Goal: Information Seeking & Learning: Learn about a topic

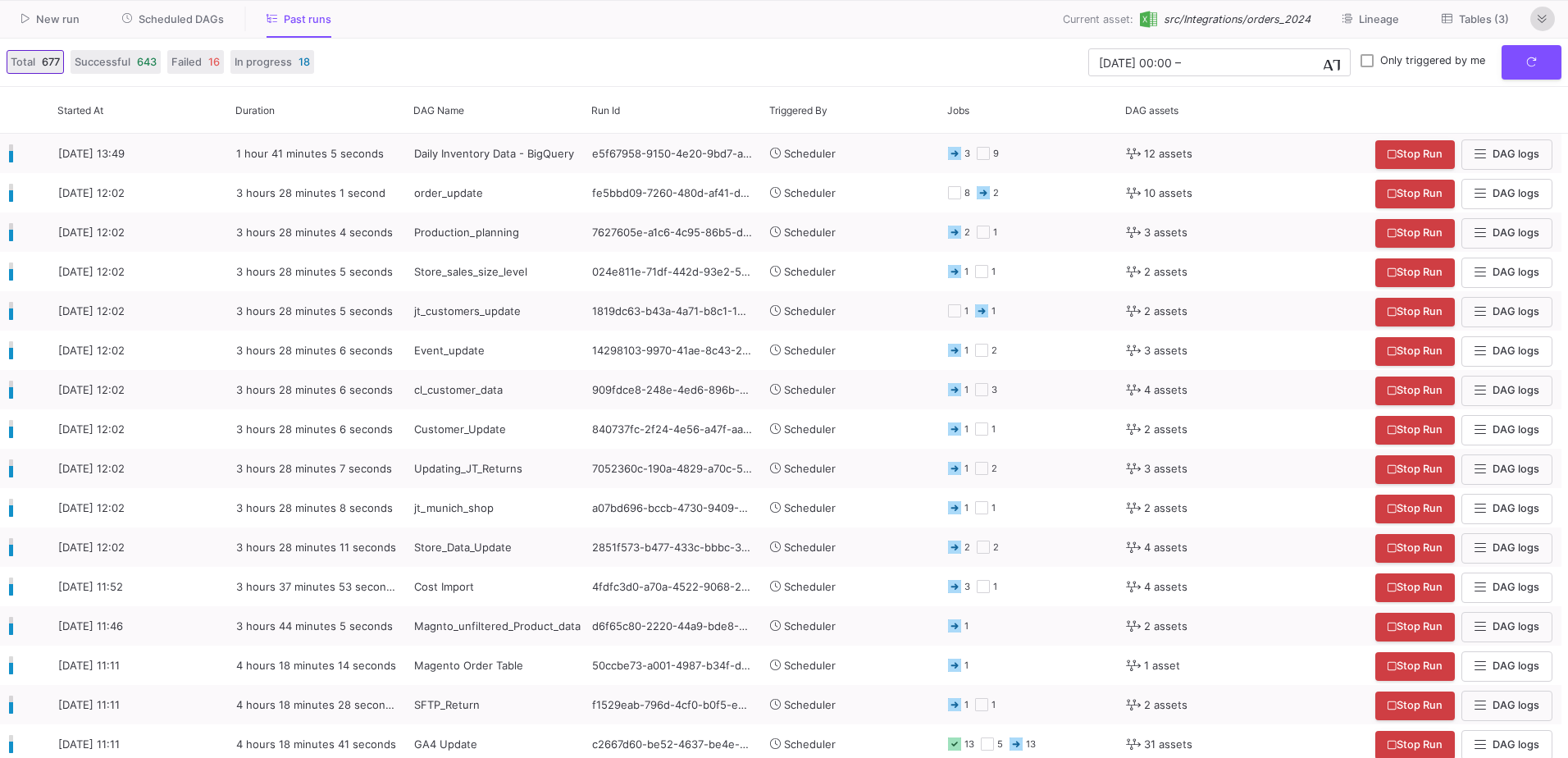
click at [1538, 15] on icon at bounding box center [1542, 18] width 9 height 8
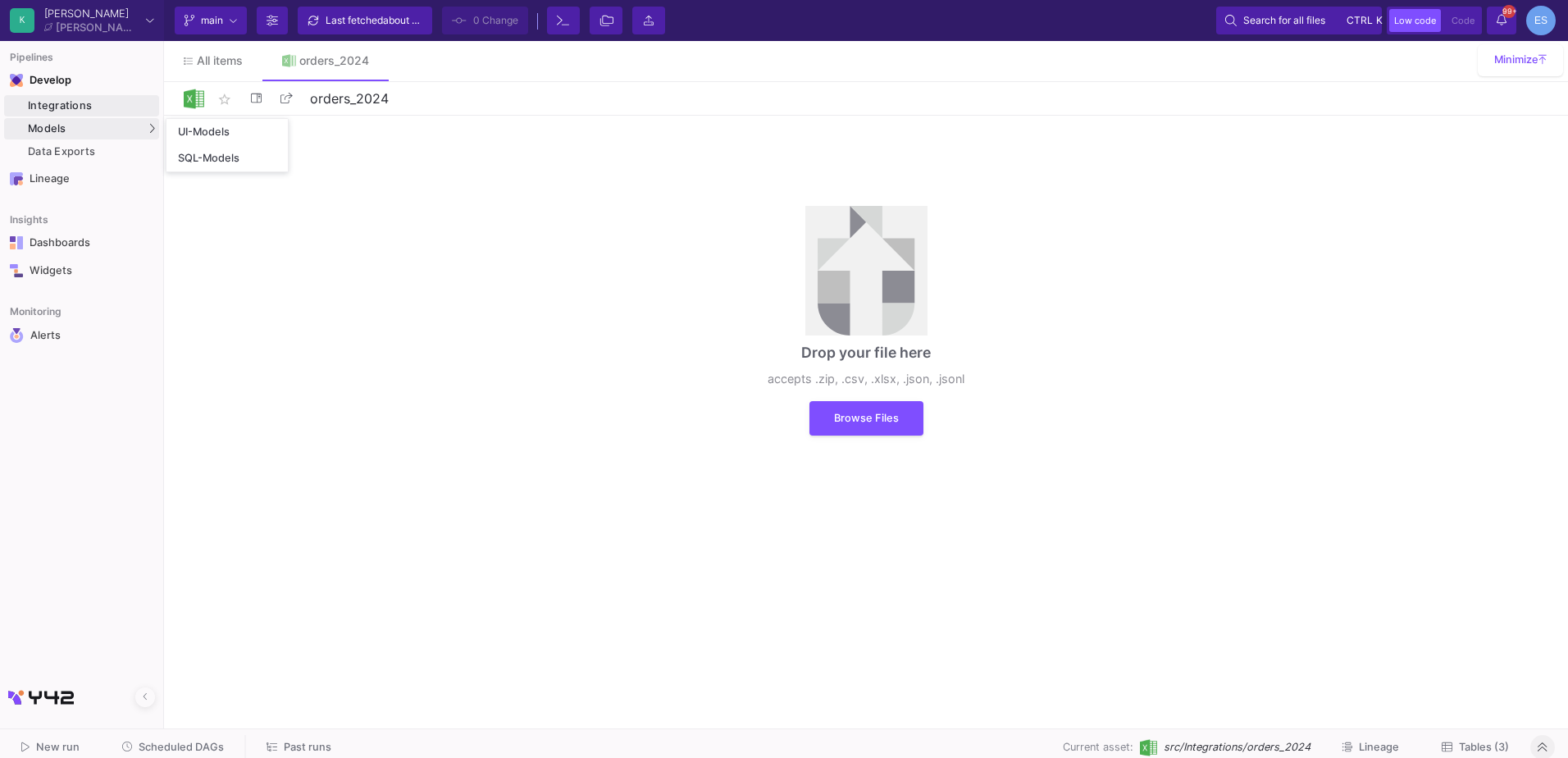
click at [105, 126] on div "Models" at bounding box center [81, 129] width 155 height 21
click at [223, 143] on link "UI-Models" at bounding box center [226, 132] width 121 height 26
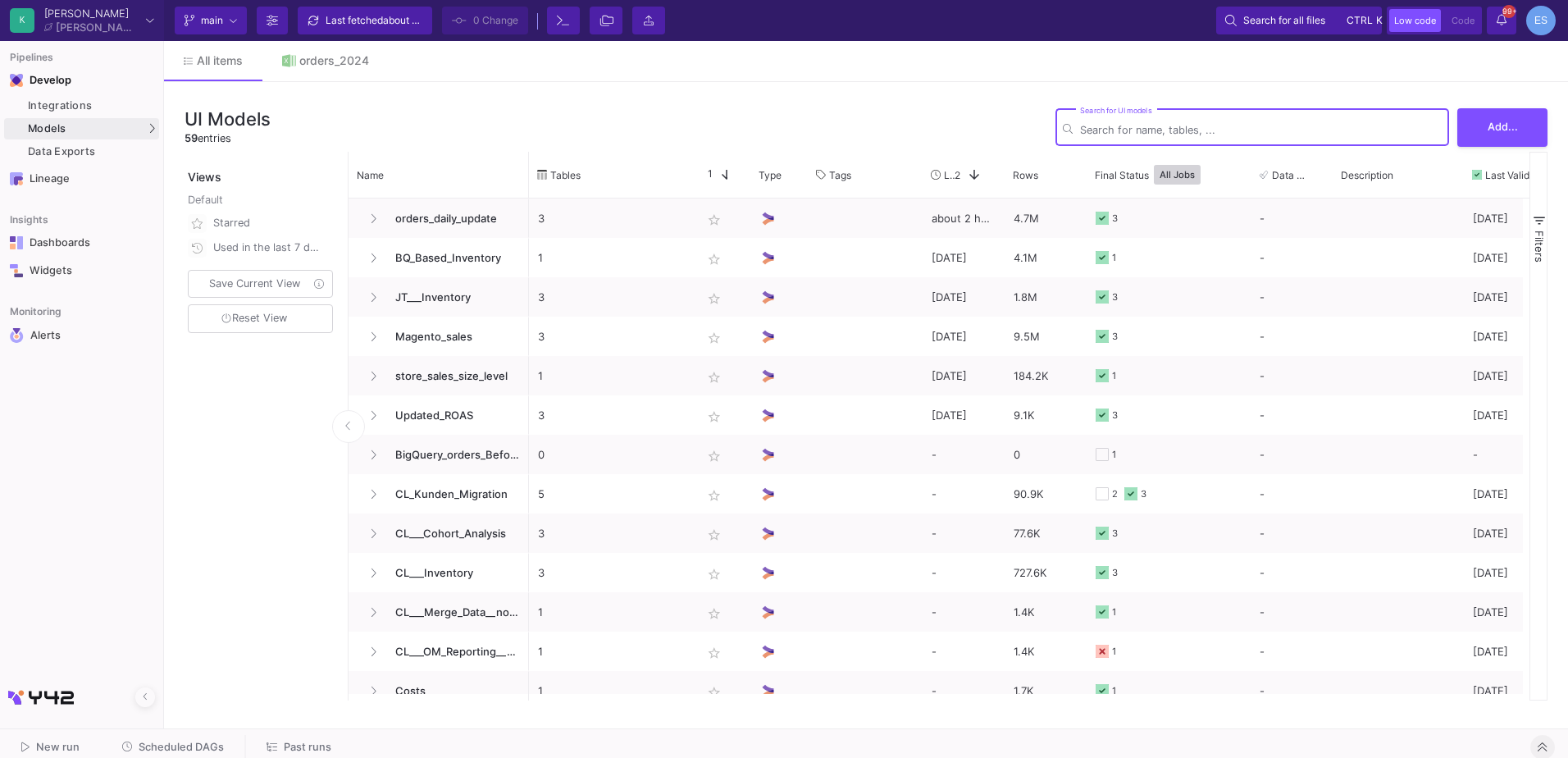
click at [1161, 126] on input "Search for UI models" at bounding box center [1261, 130] width 362 height 13
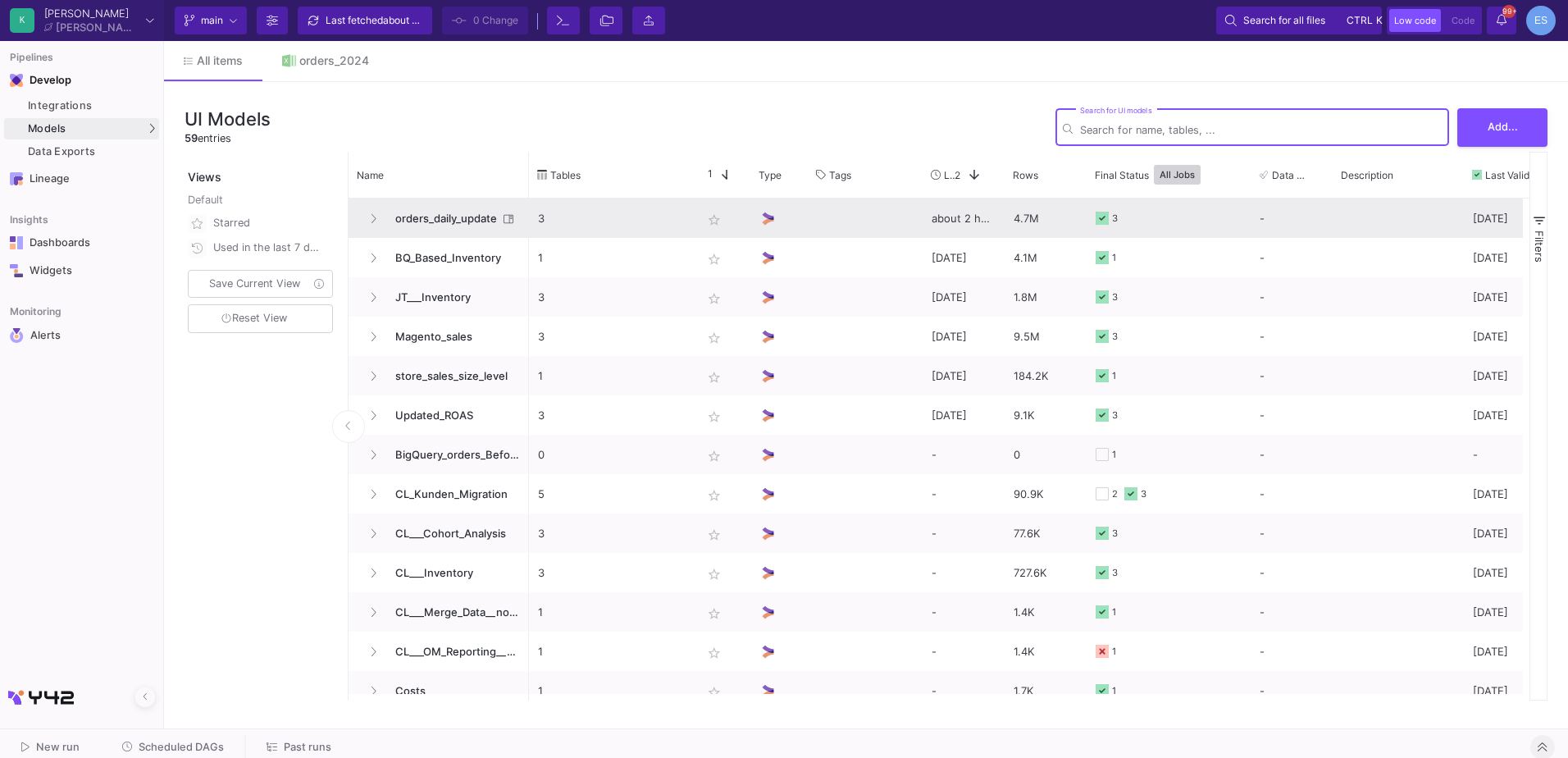
click at [480, 207] on span "orders_daily_update" at bounding box center [441, 219] width 112 height 39
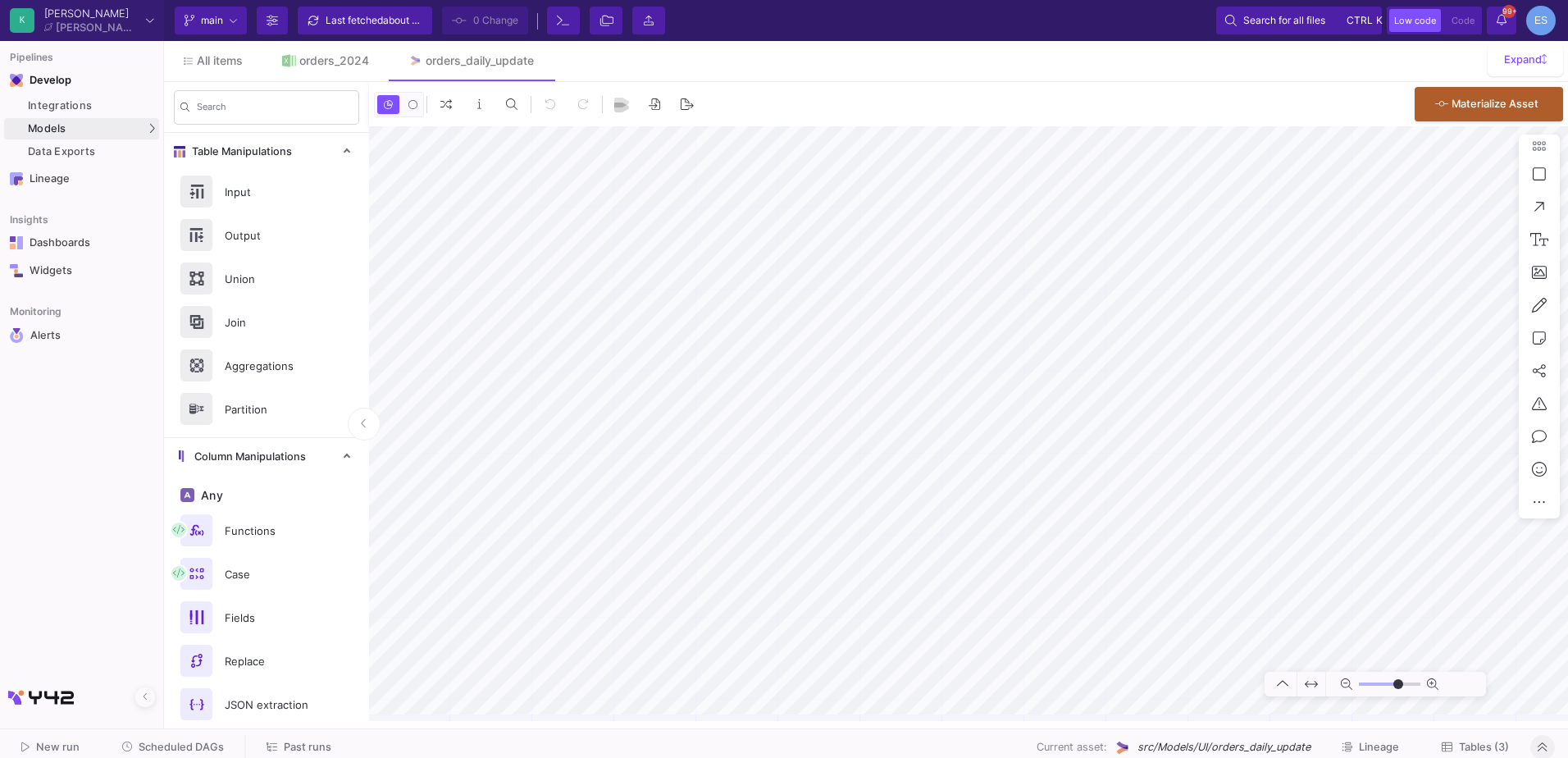
click at [1488, 745] on span "Tables (3)" at bounding box center [1484, 746] width 50 height 13
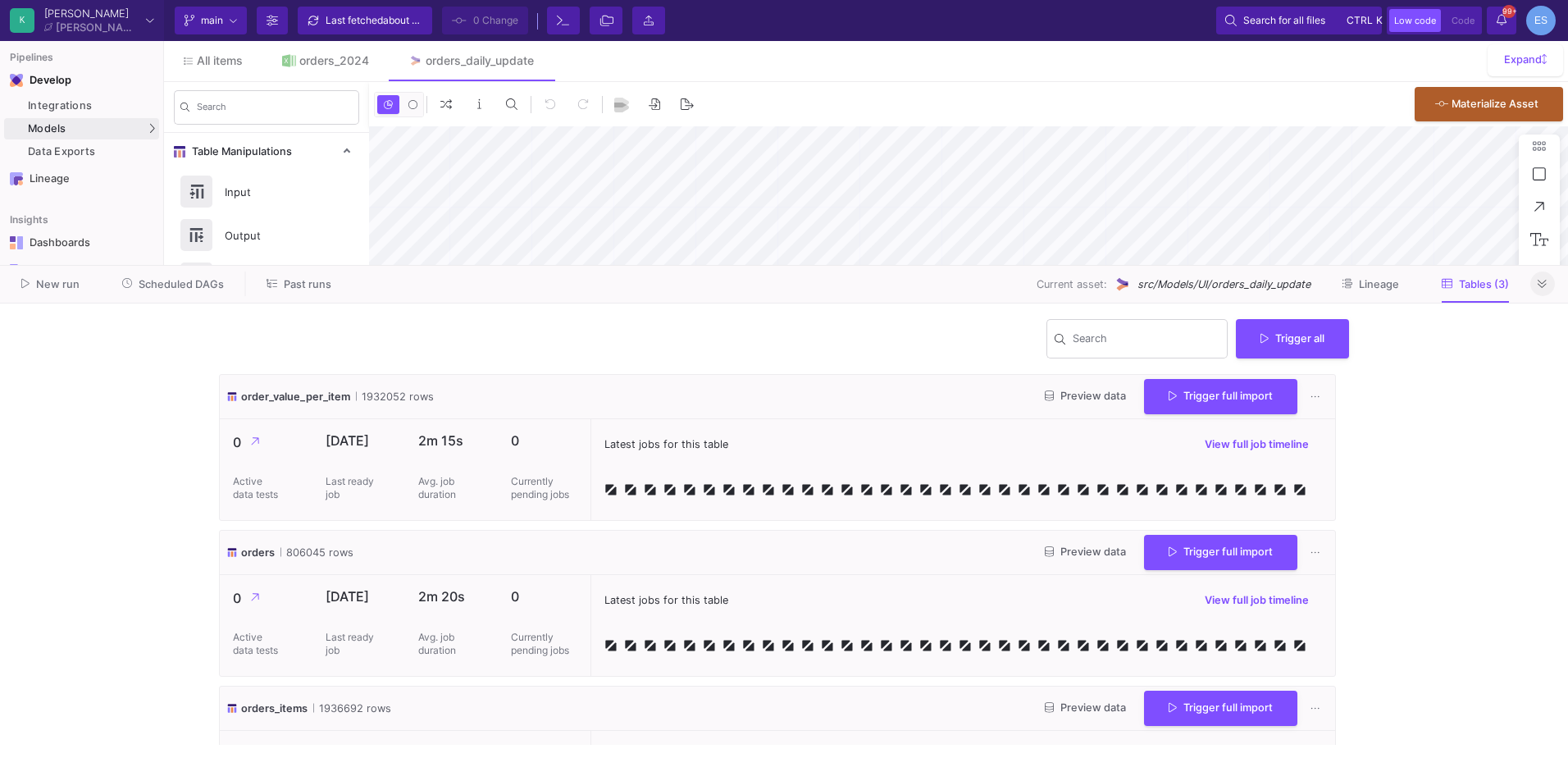
type input "-46"
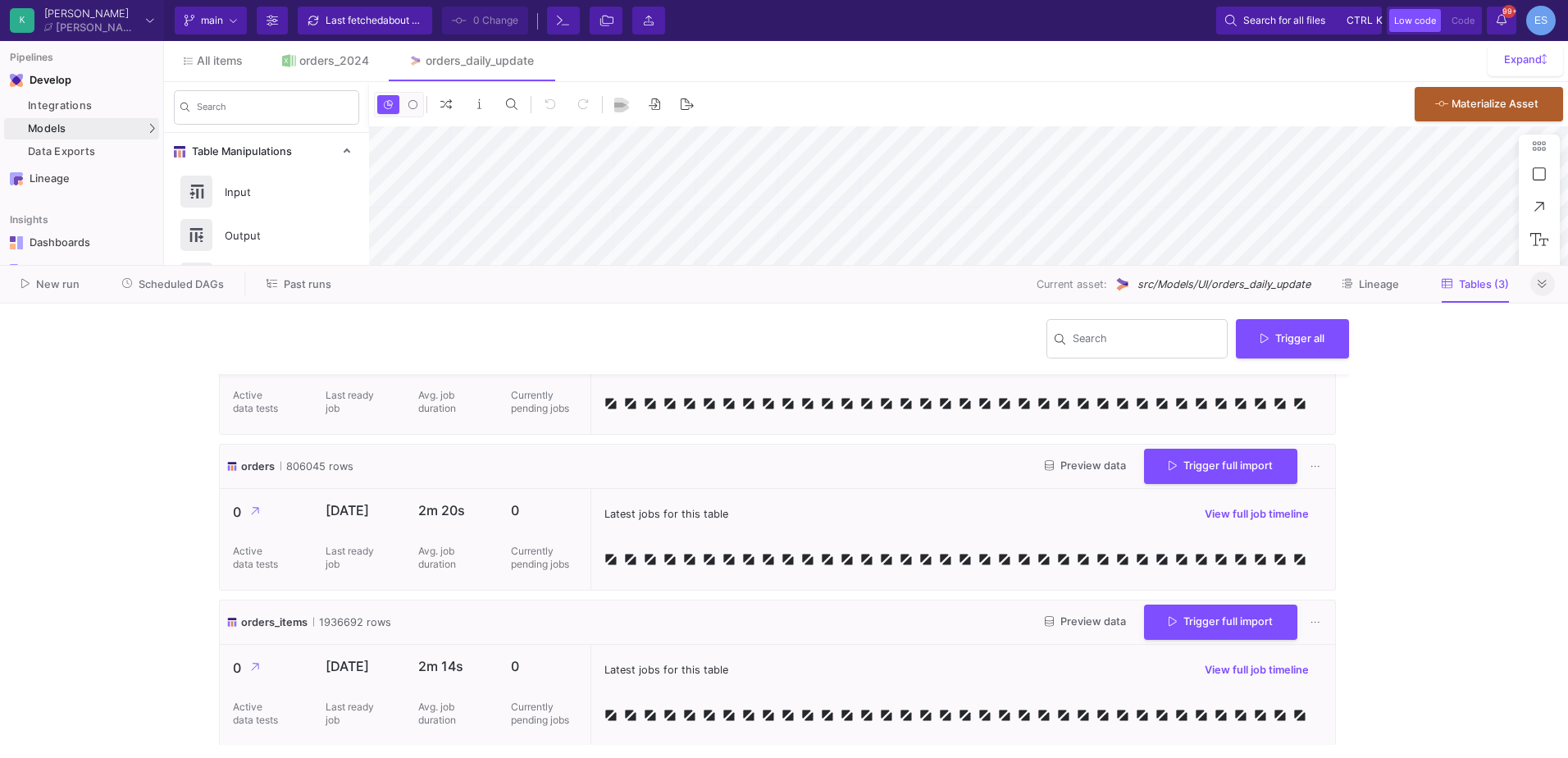
scroll to position [89, 0]
click at [1055, 462] on span "Preview data" at bounding box center [1085, 463] width 81 height 13
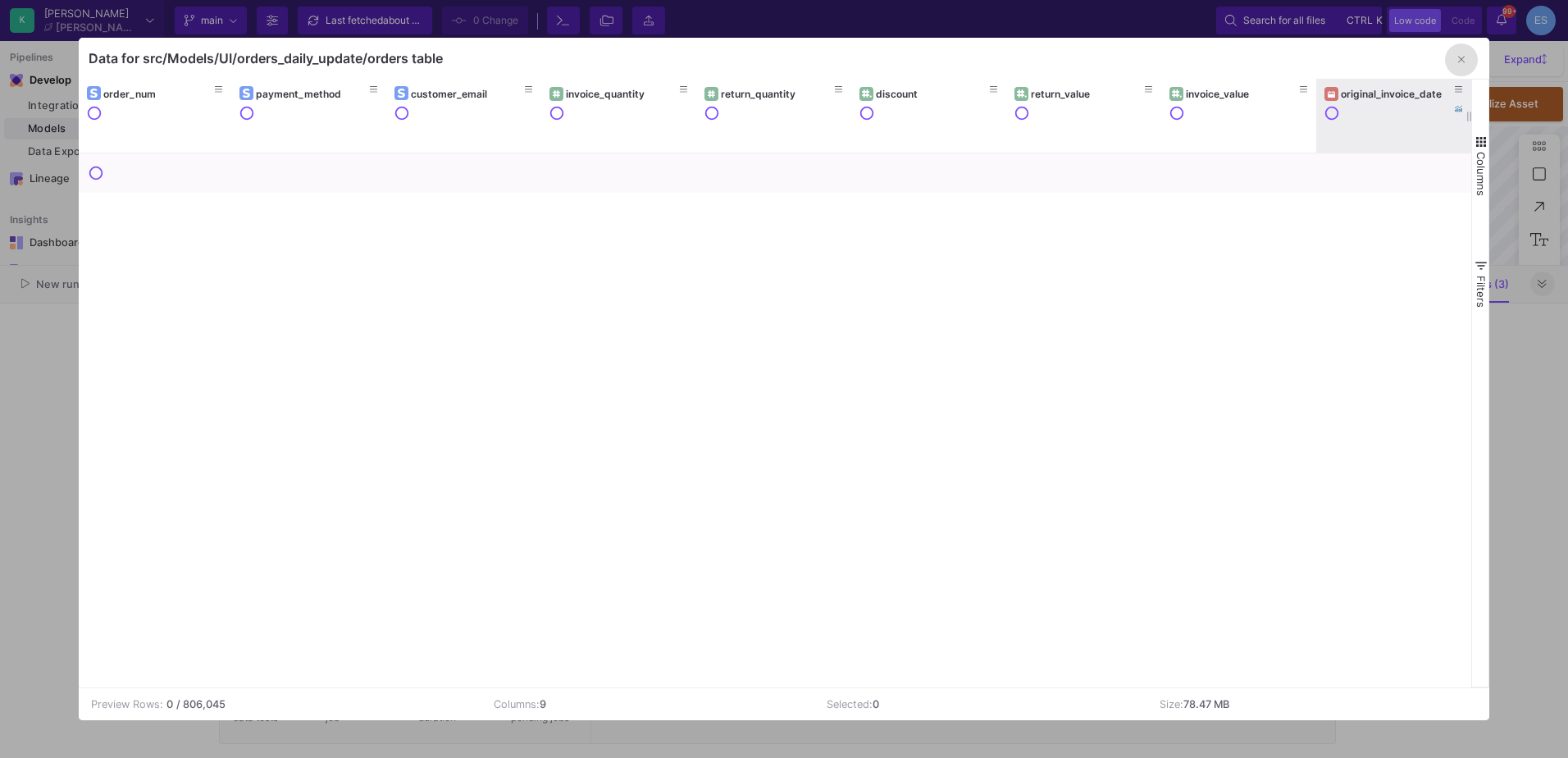
click at [1363, 98] on div "original_invoice_date" at bounding box center [1397, 94] width 113 height 13
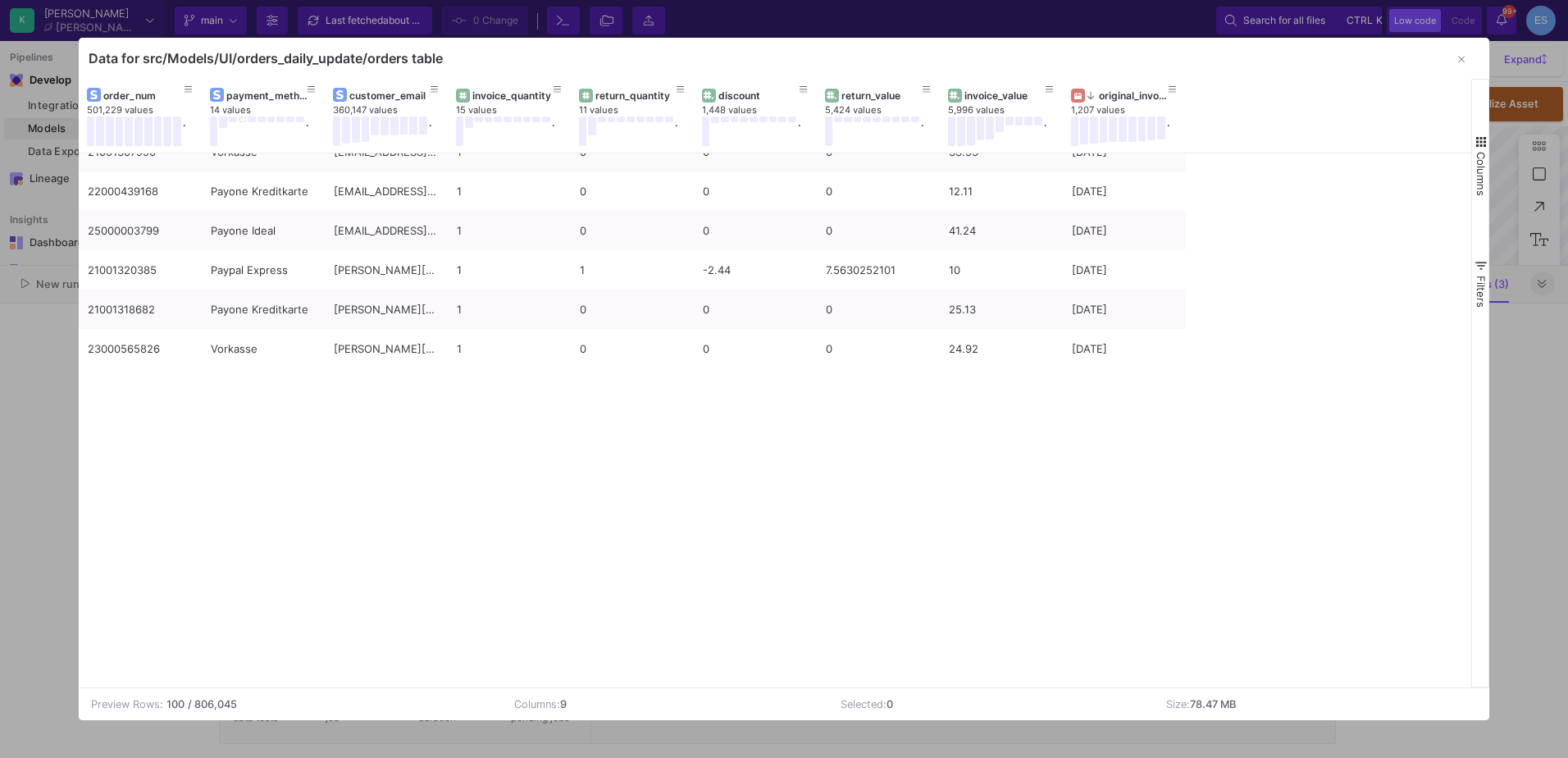
scroll to position [3442, 0]
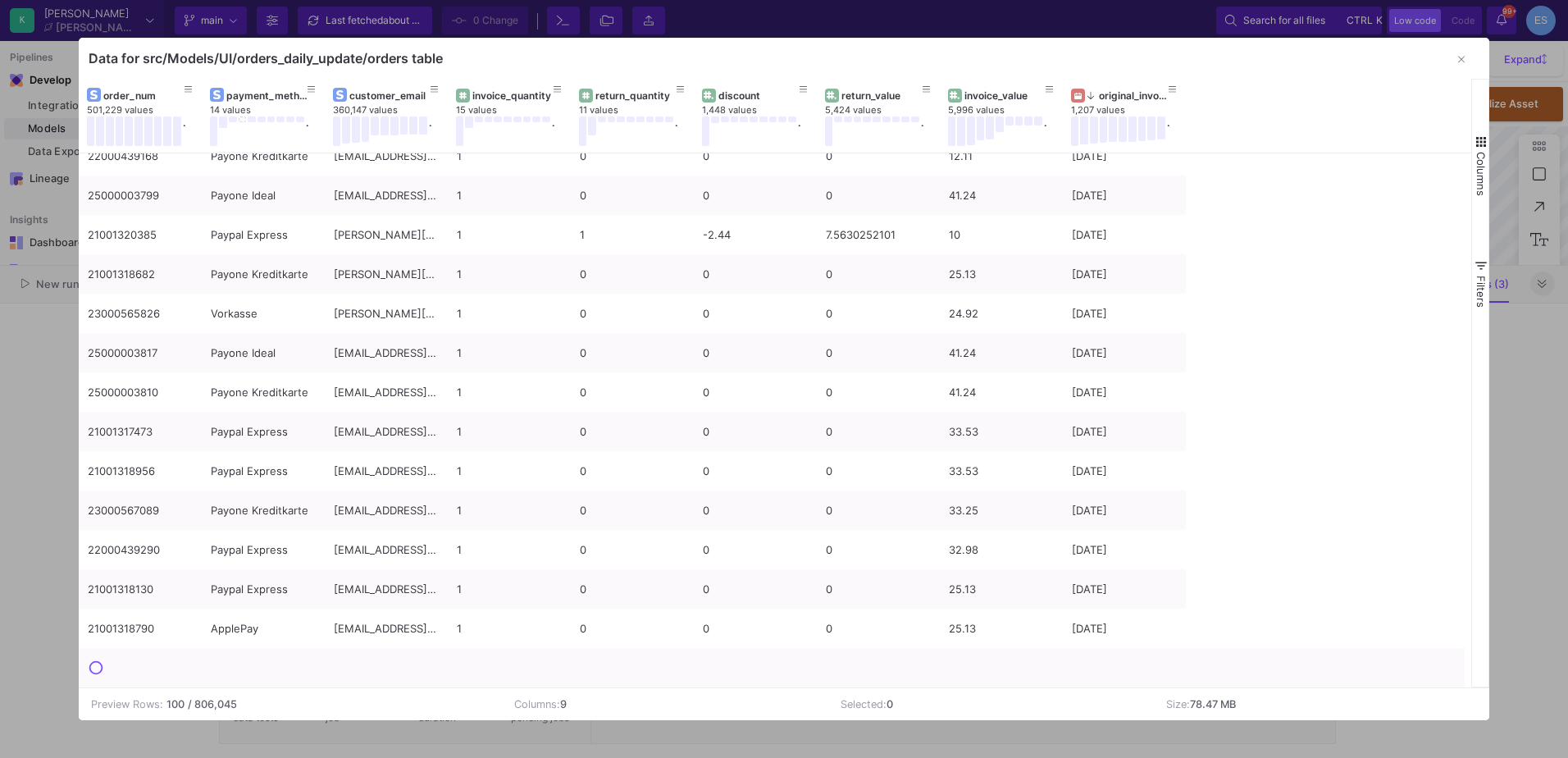
click at [1476, 148] on span "button" at bounding box center [1480, 141] width 15 height 15
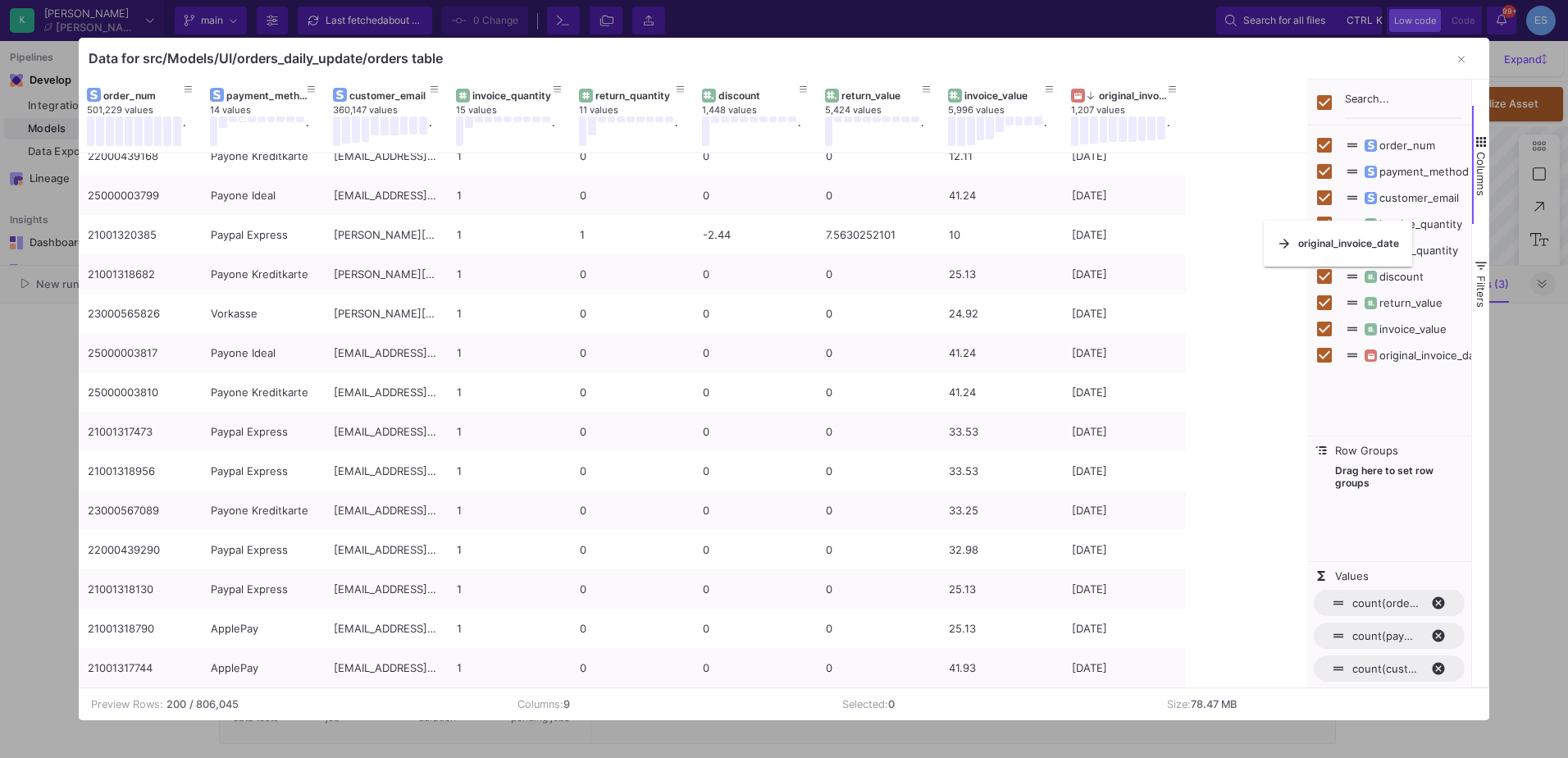
checkbox input "false"
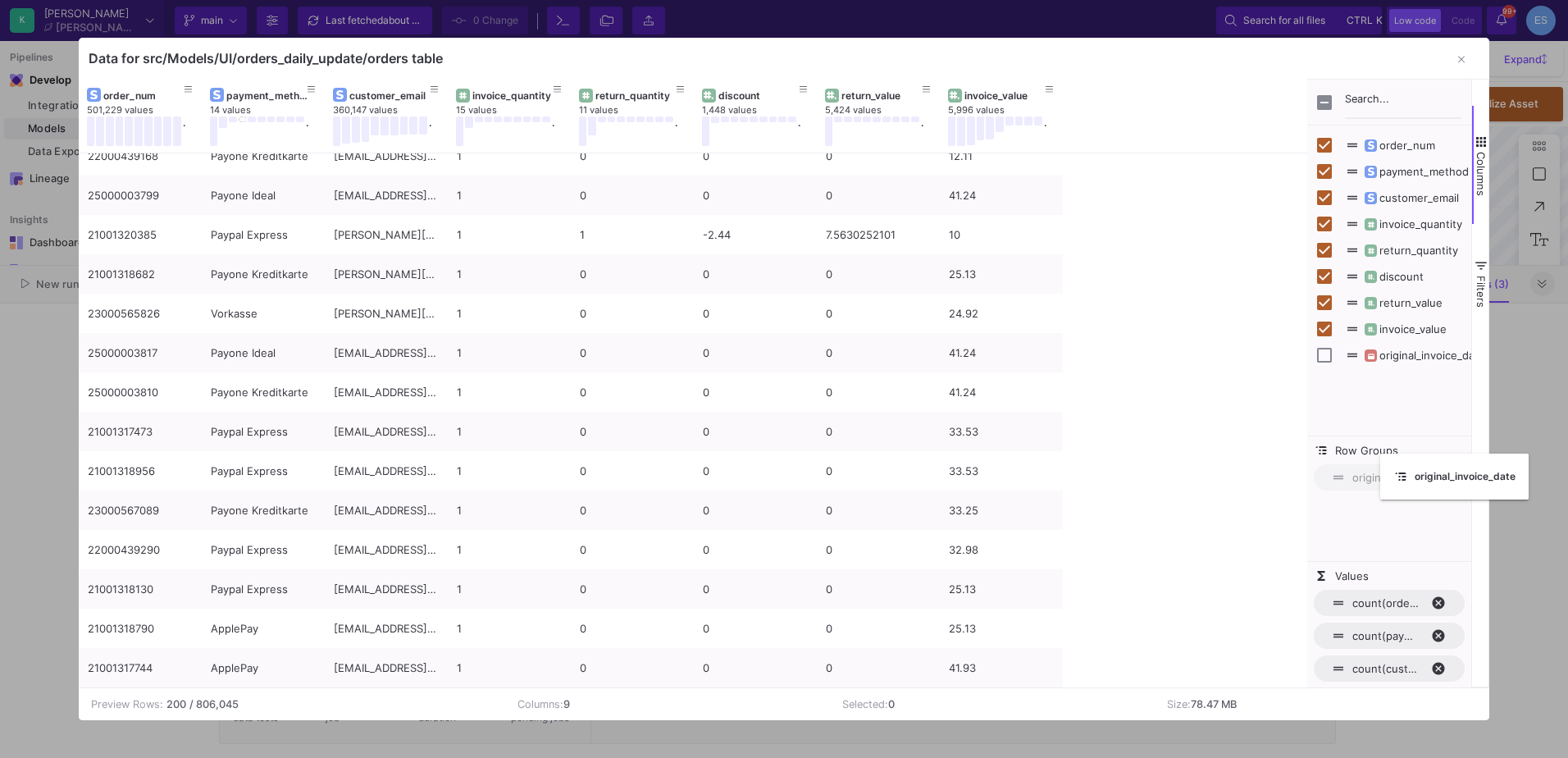
drag, startPoint x: 1115, startPoint y: 100, endPoint x: 1388, endPoint y: 464, distance: 455.0
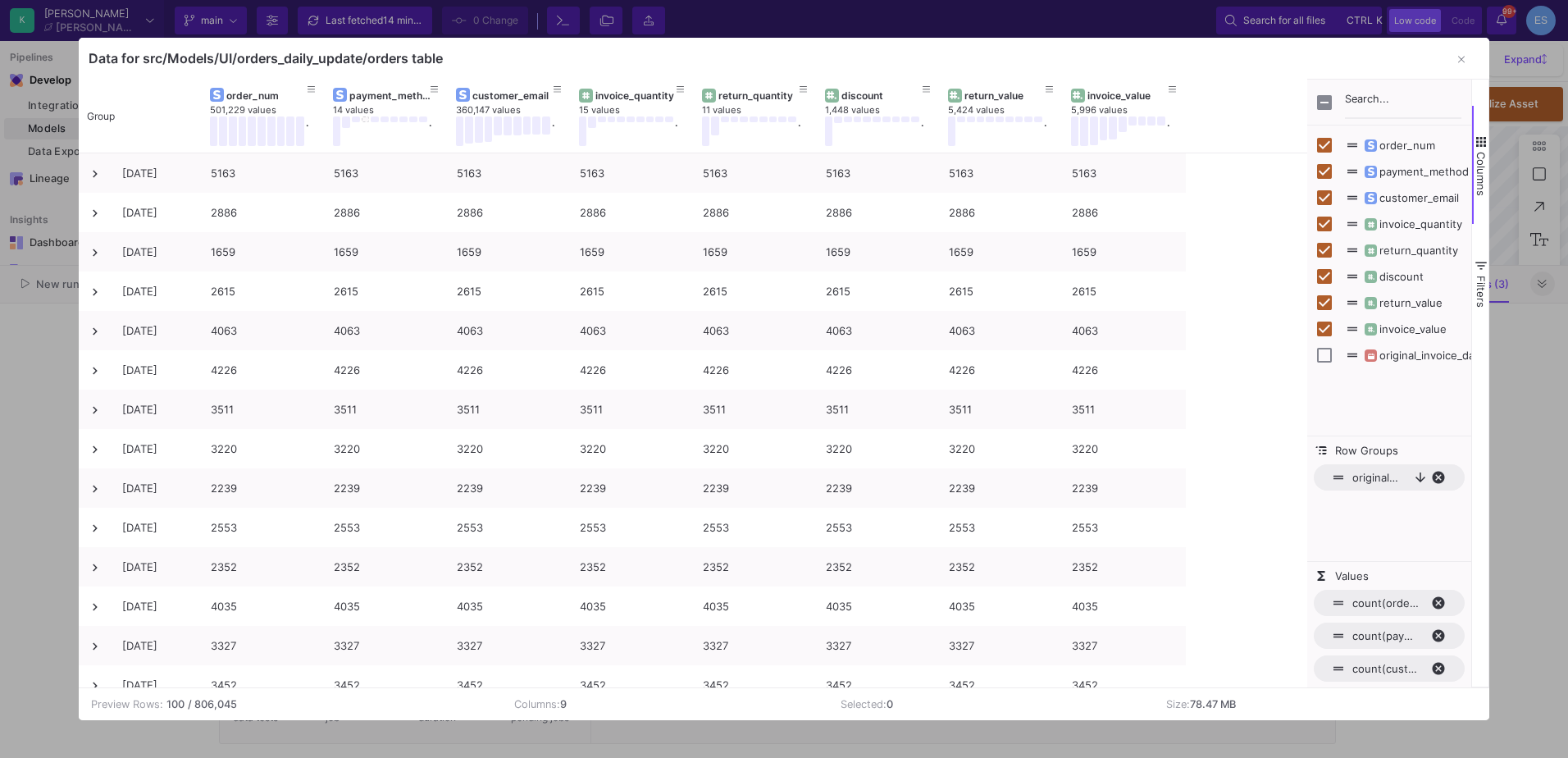
scroll to position [89, 0]
